Goal: Task Accomplishment & Management: Manage account settings

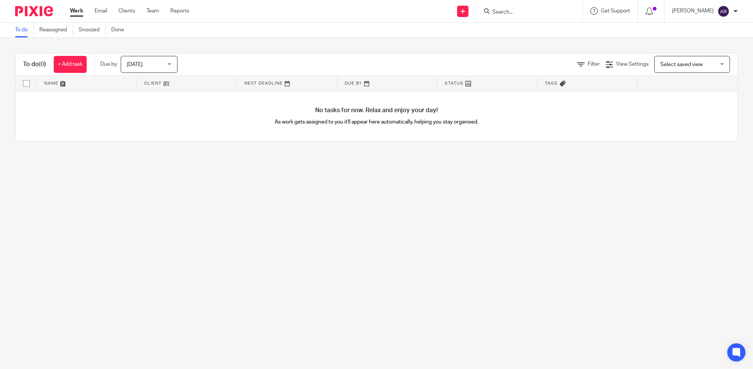
click at [515, 14] on input "Search" at bounding box center [525, 12] width 68 height 7
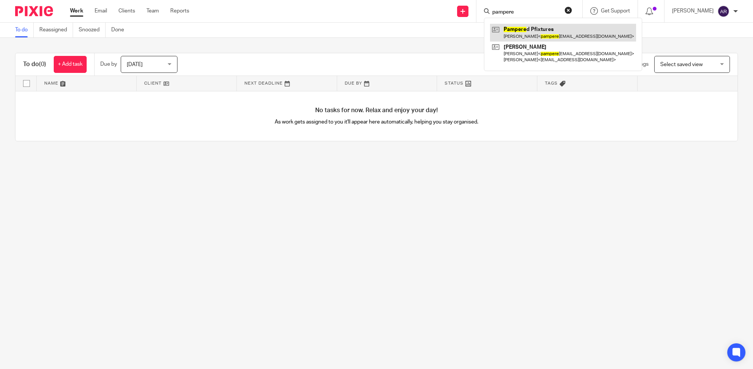
type input "pampere"
click at [521, 35] on link at bounding box center [563, 32] width 146 height 17
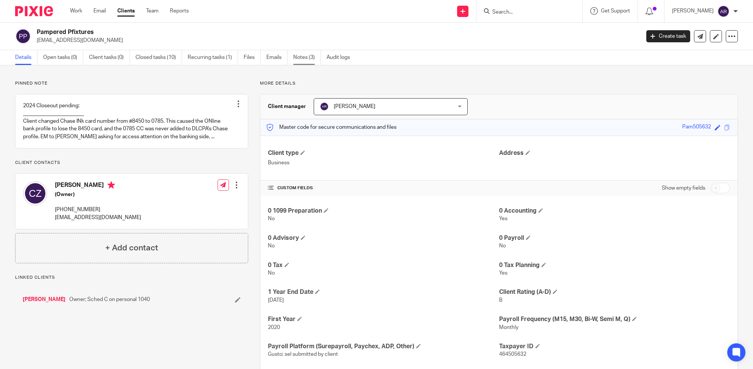
click at [299, 57] on link "Notes (3)" at bounding box center [307, 57] width 28 height 15
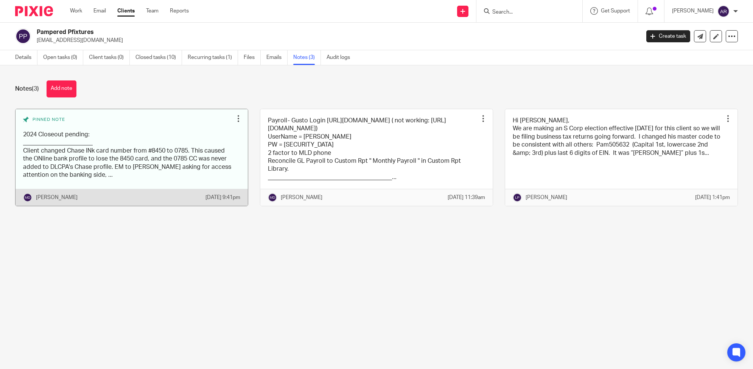
click at [181, 137] on link at bounding box center [132, 157] width 232 height 97
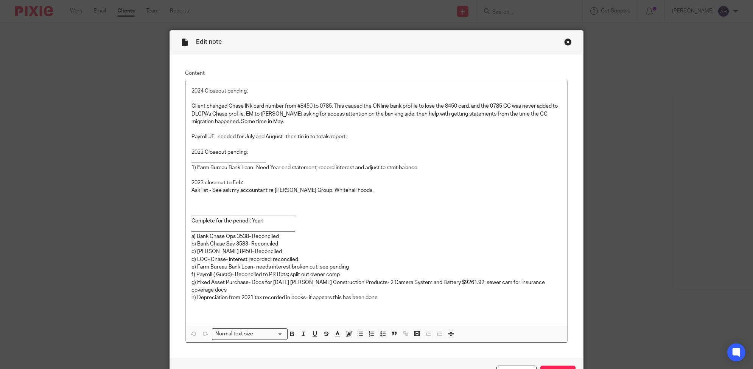
click at [564, 40] on div "Close this dialog window" at bounding box center [568, 42] width 8 height 8
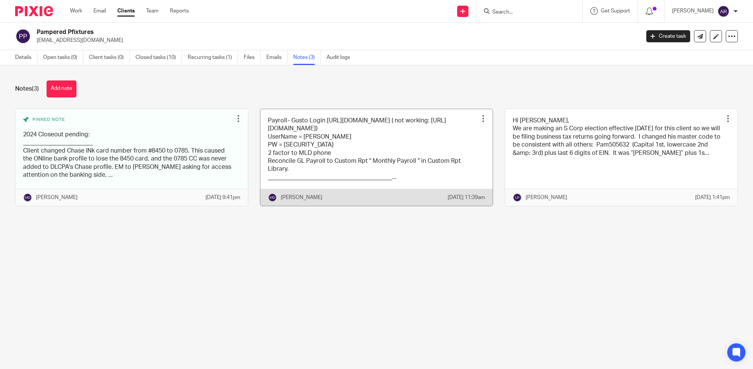
click at [431, 159] on link at bounding box center [376, 157] width 232 height 97
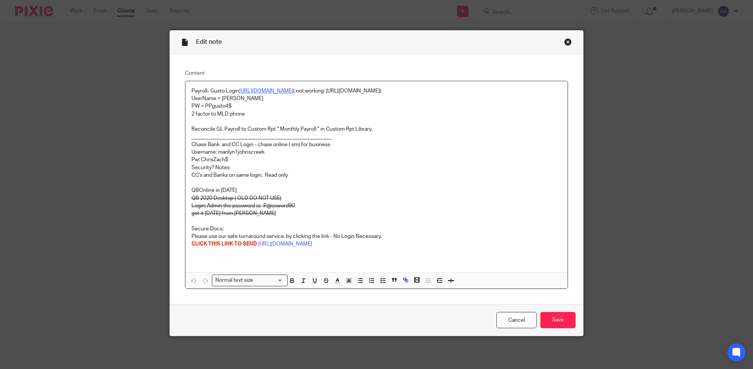
click at [278, 89] on link "https://app.gusto.com/login" at bounding box center [266, 90] width 54 height 5
click at [281, 106] on link "https://app.gusto.com/login" at bounding box center [287, 106] width 54 height 8
click at [509, 182] on p at bounding box center [376, 183] width 370 height 8
click at [563, 322] on input "Save" at bounding box center [557, 320] width 35 height 16
